Goal: Task Accomplishment & Management: Manage account settings

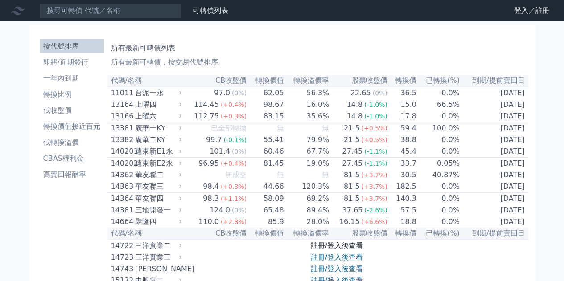
click at [351, 250] on link "註冊/登入後查看" at bounding box center [337, 245] width 52 height 8
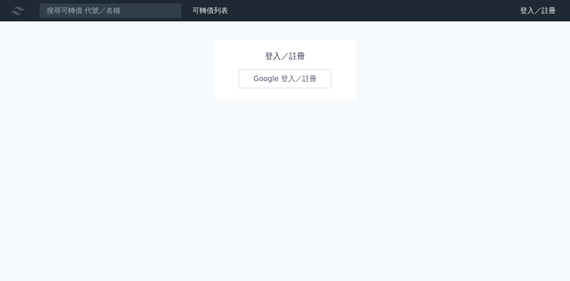
click at [293, 74] on link "Google 登入／註冊" at bounding box center [285, 79] width 93 height 19
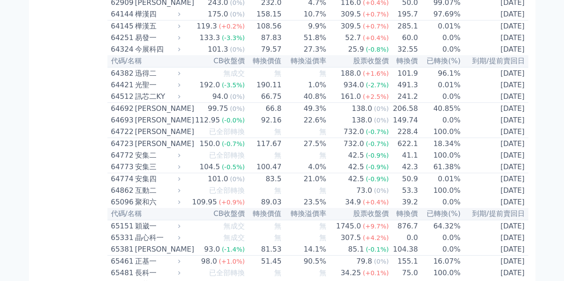
scroll to position [3698, 0]
